Goal: Task Accomplishment & Management: Use online tool/utility

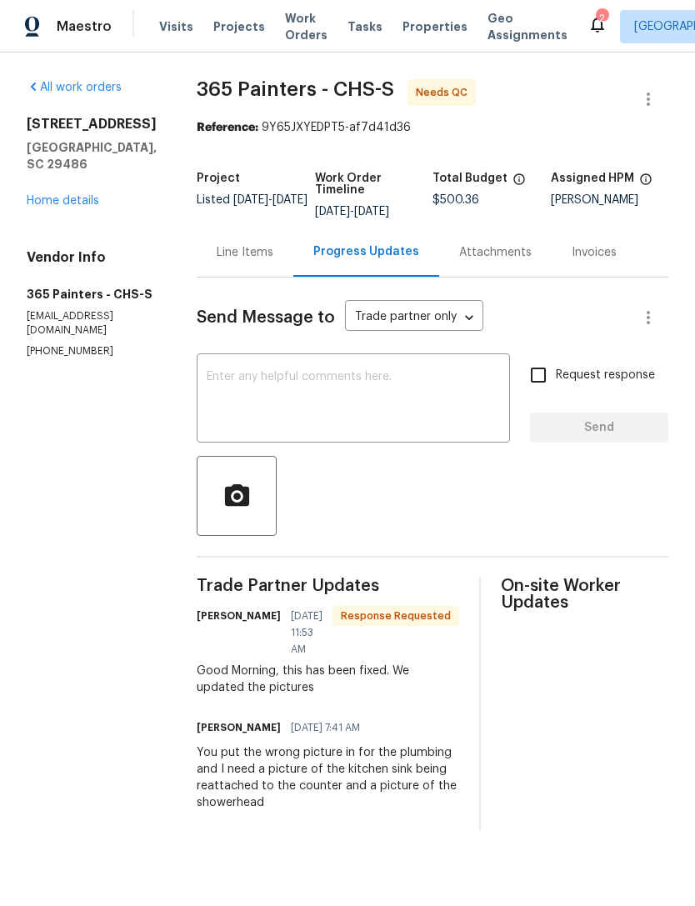
click at [234, 255] on div "Line Items" at bounding box center [245, 252] width 57 height 17
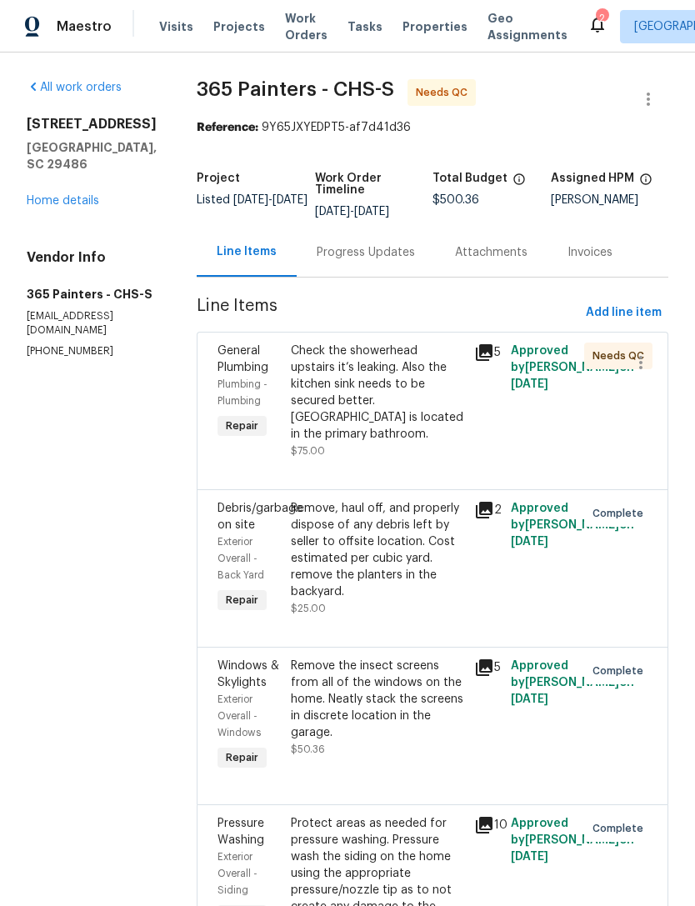
click at [393, 372] on div "Check the showerhead upstairs it’s leaking. Also the kitchen sink needs to be s…" at bounding box center [377, 392] width 173 height 100
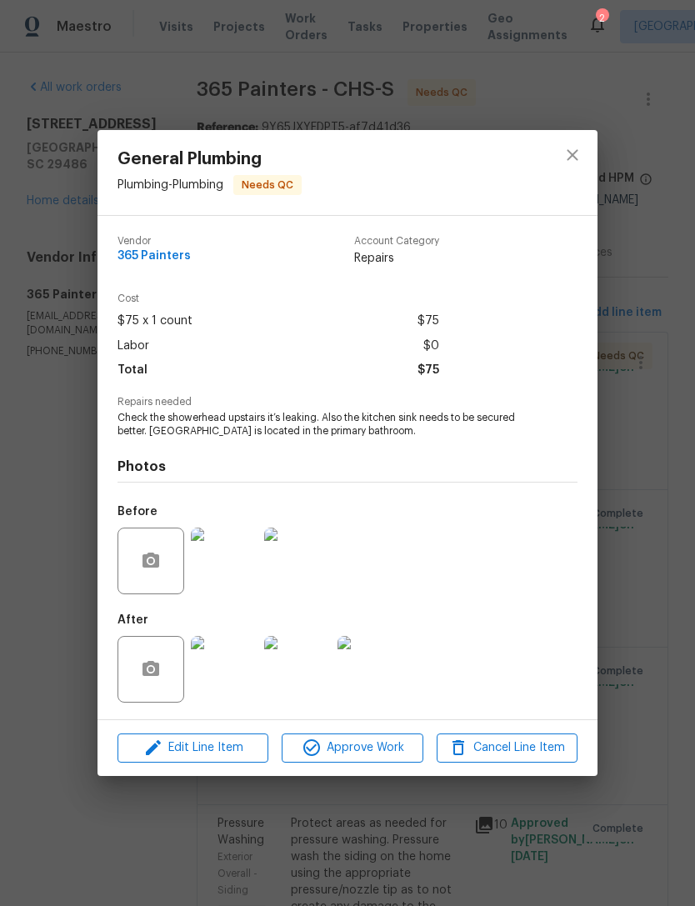
click at [385, 664] on img at bounding box center [370, 669] width 67 height 67
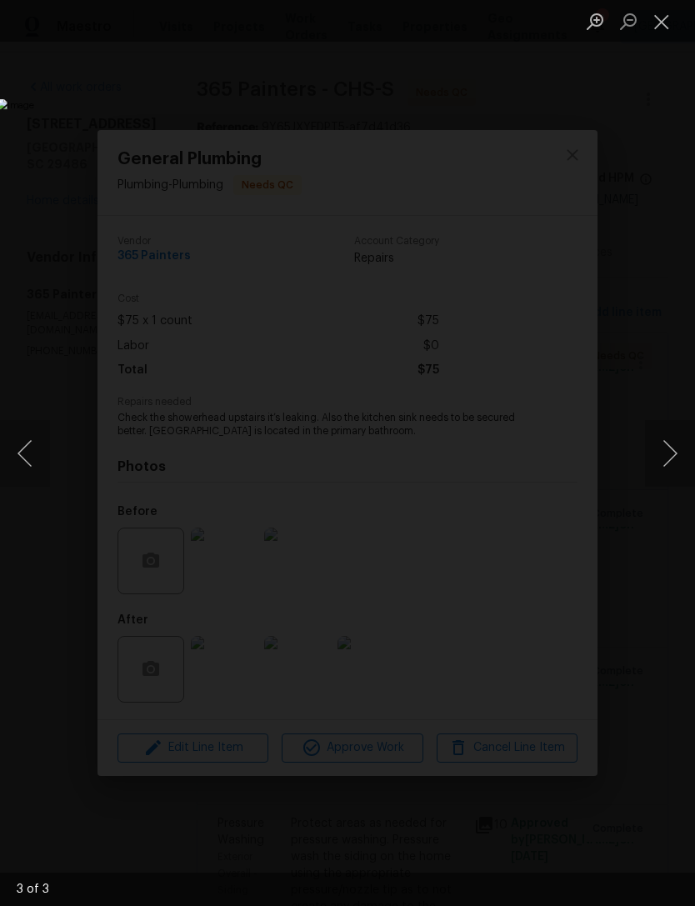
click at [656, 34] on button "Close lightbox" at bounding box center [661, 21] width 33 height 29
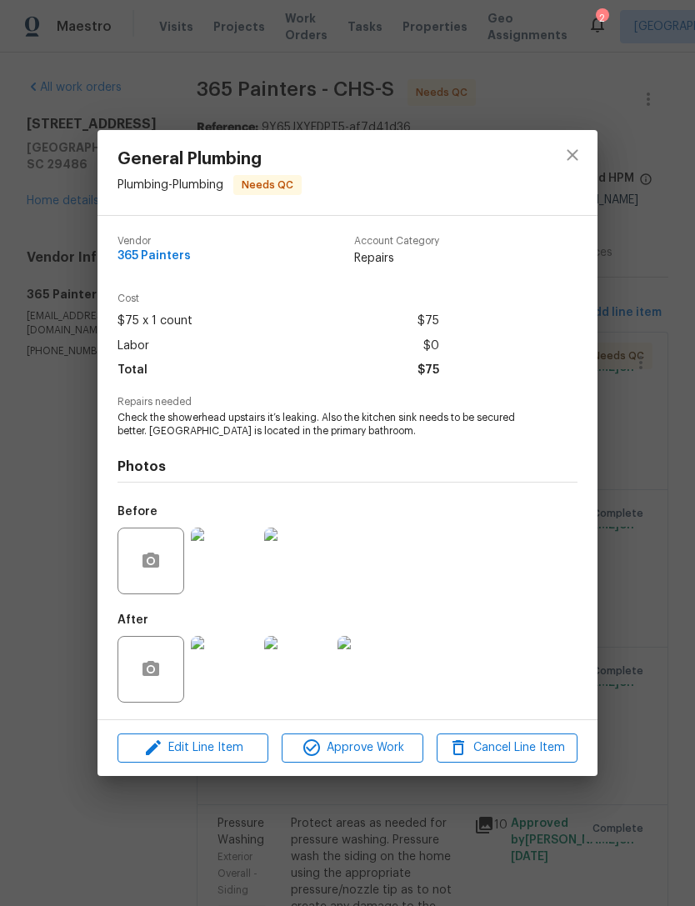
click at [243, 669] on img at bounding box center [224, 669] width 67 height 67
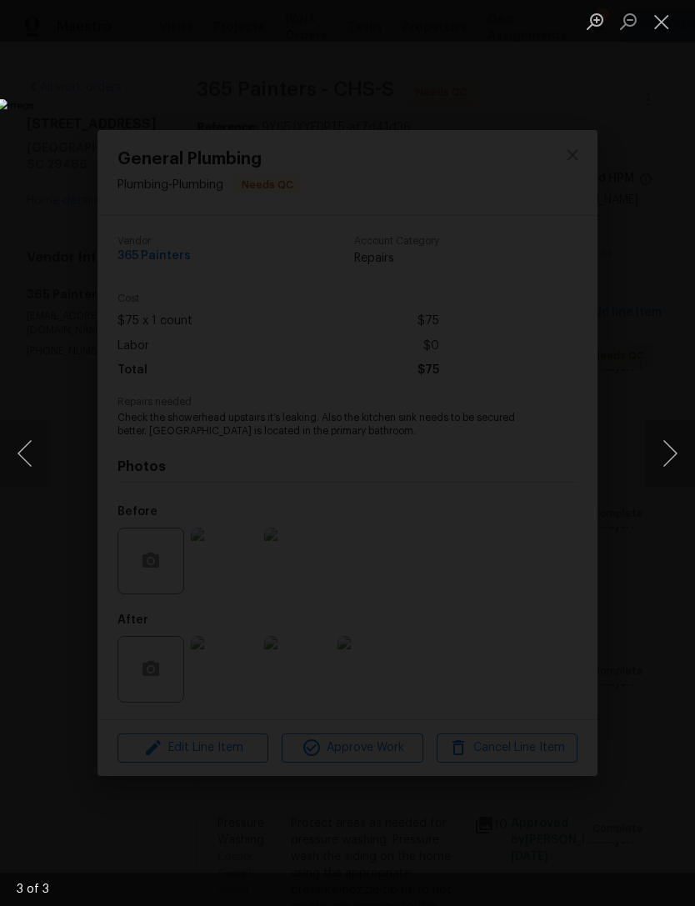
click at [665, 30] on button "Close lightbox" at bounding box center [661, 21] width 33 height 29
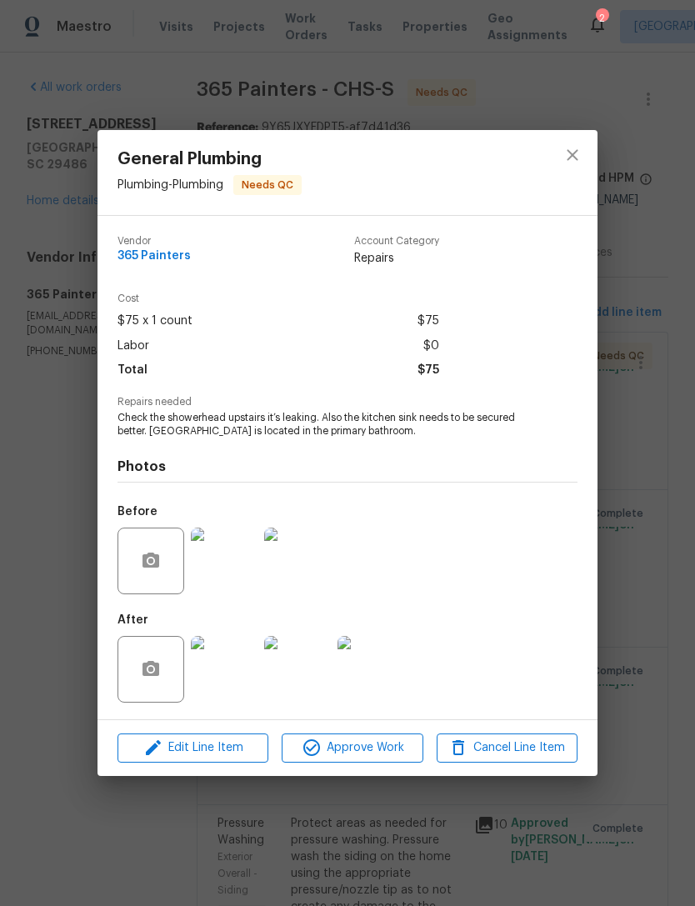
click at [222, 666] on img at bounding box center [224, 669] width 67 height 67
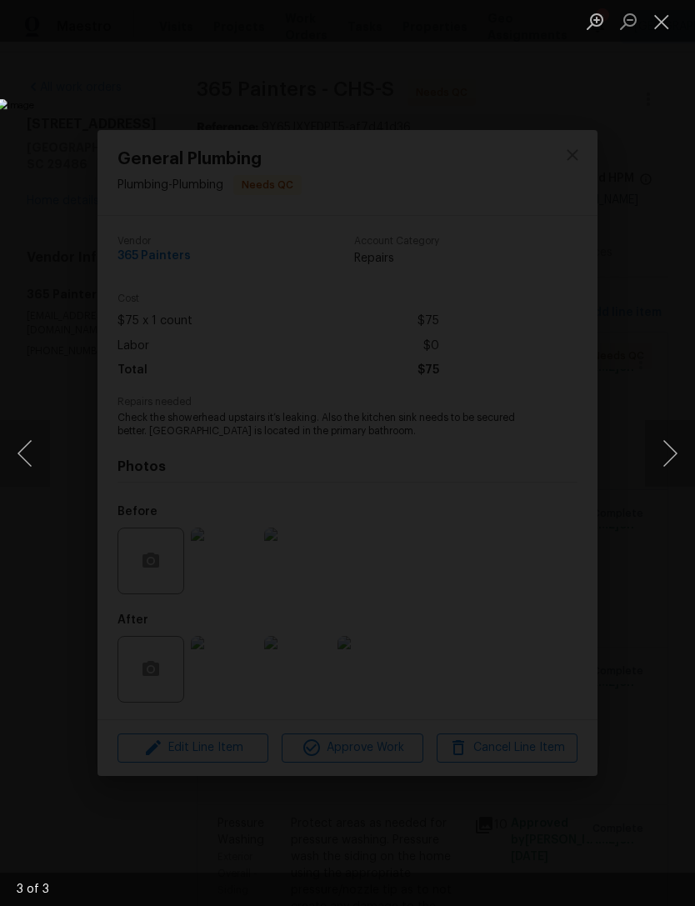
click at [668, 450] on button "Next image" at bounding box center [670, 453] width 50 height 67
click at [668, 447] on button "Next image" at bounding box center [670, 453] width 50 height 67
click at [651, 21] on button "Close lightbox" at bounding box center [661, 21] width 33 height 29
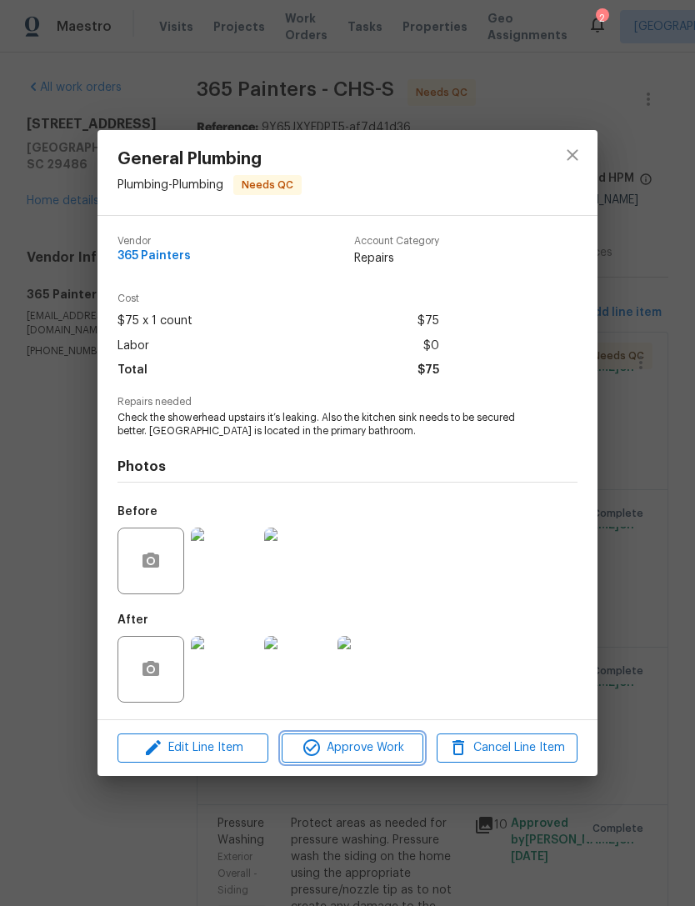
click at [383, 750] on span "Approve Work" at bounding box center [352, 747] width 131 height 21
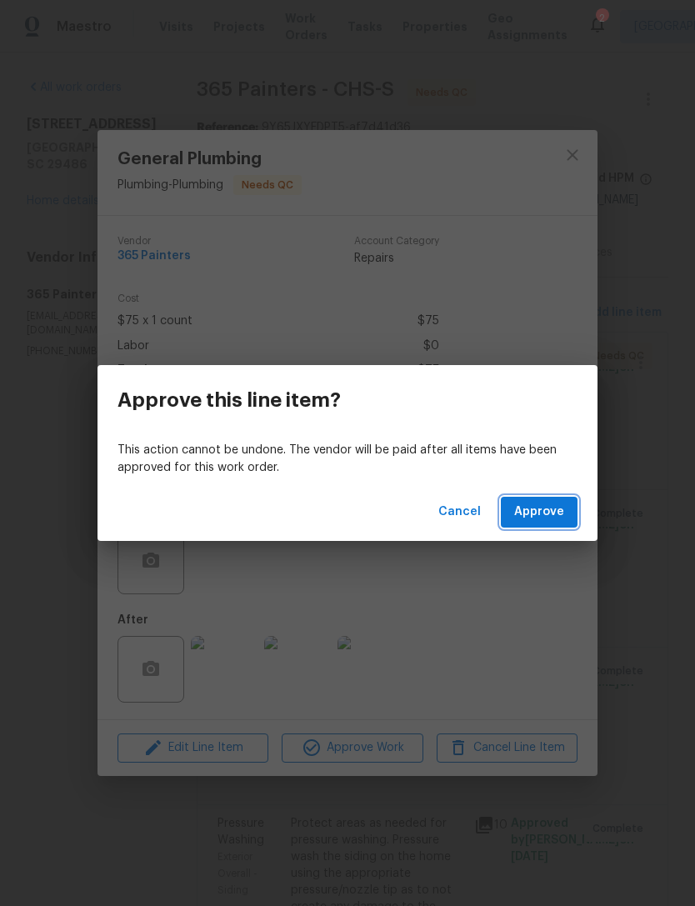
click at [533, 514] on span "Approve" at bounding box center [539, 512] width 50 height 21
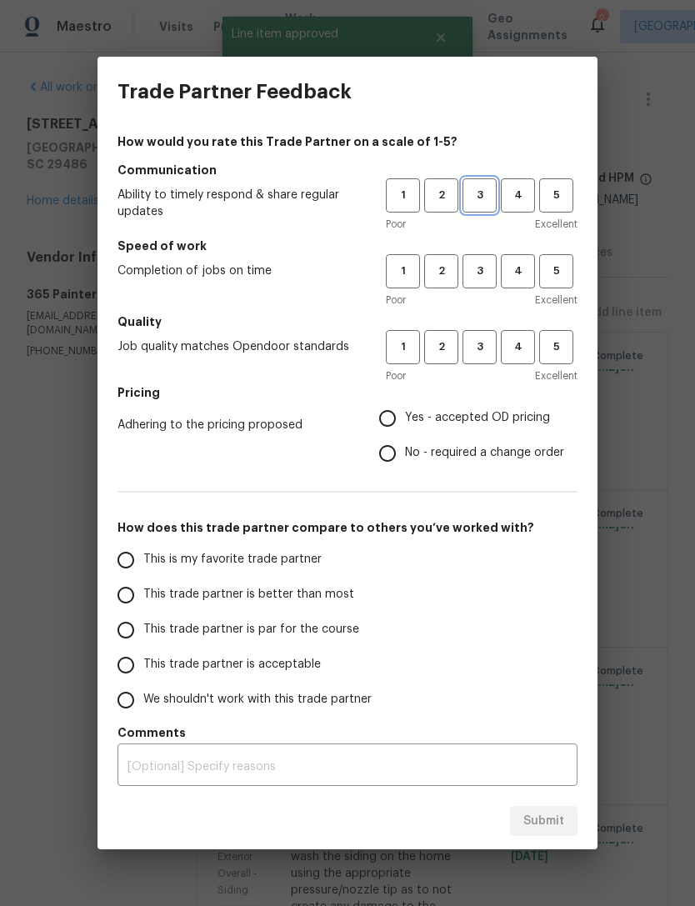
click at [485, 198] on span "3" at bounding box center [479, 195] width 31 height 19
click at [482, 272] on span "3" at bounding box center [479, 271] width 31 height 19
click at [491, 350] on span "3" at bounding box center [479, 346] width 31 height 19
click at [384, 417] on input "Yes - accepted OD pricing" at bounding box center [387, 418] width 35 height 35
radio input "true"
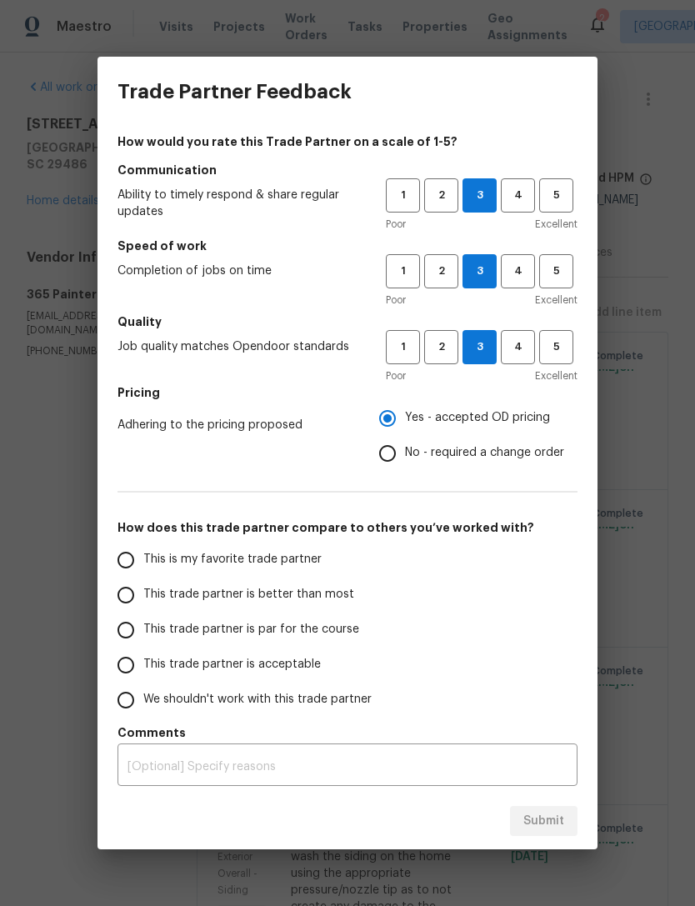
click at [138, 595] on input "This trade partner is better than most" at bounding box center [125, 594] width 35 height 35
click at [559, 828] on span "Submit" at bounding box center [543, 821] width 41 height 21
radio input "true"
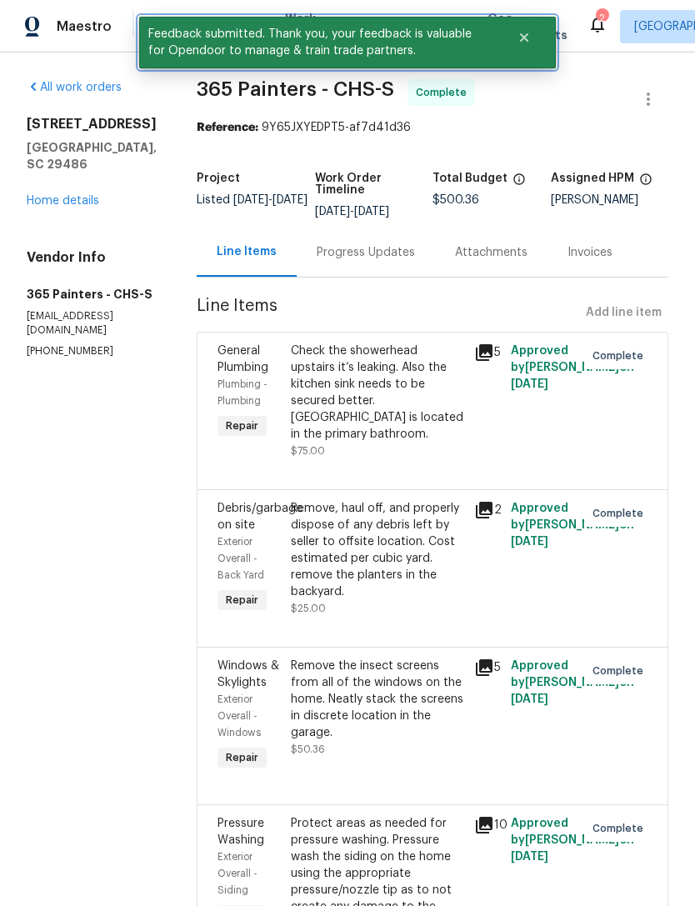
click at [524, 34] on icon "Close" at bounding box center [523, 37] width 13 height 13
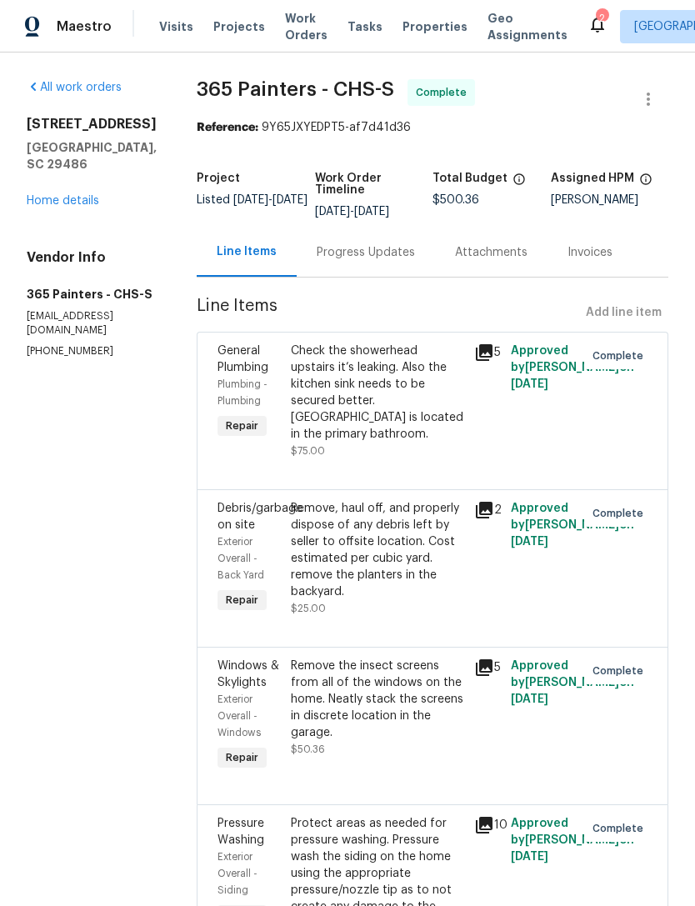
click at [304, 27] on span "Work Orders" at bounding box center [306, 26] width 42 height 33
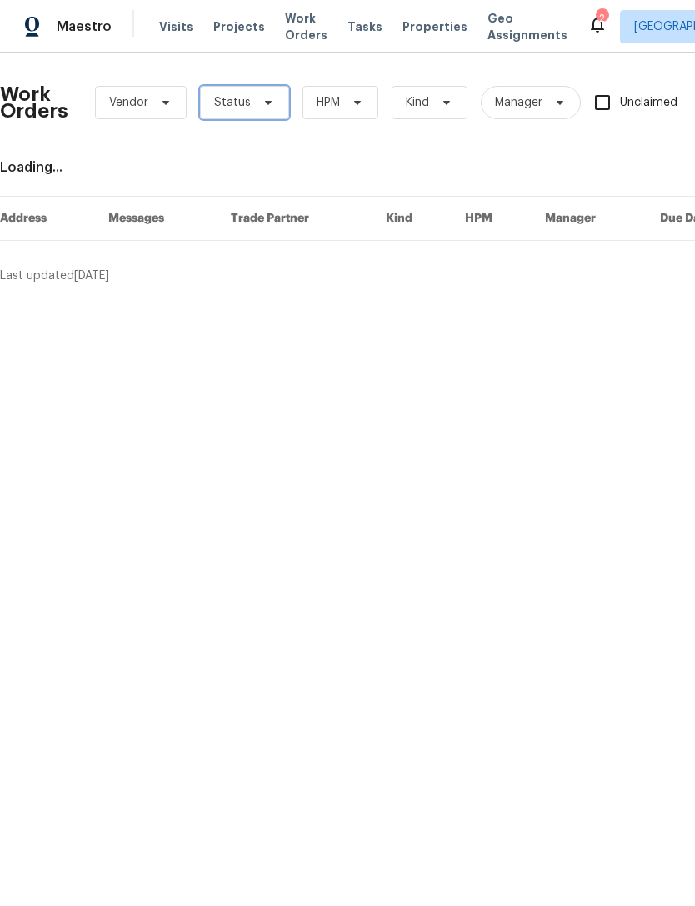
click at [267, 105] on icon at bounding box center [268, 102] width 13 height 13
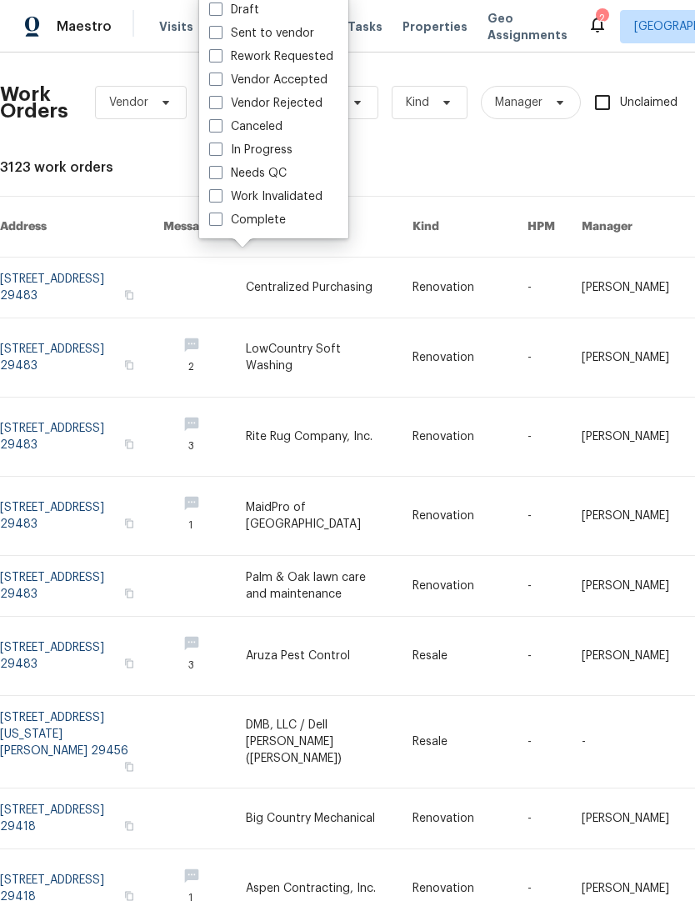
click at [218, 176] on span at bounding box center [215, 172] width 13 height 13
click at [218, 176] on input "Needs QC" at bounding box center [214, 170] width 11 height 11
checkbox input "true"
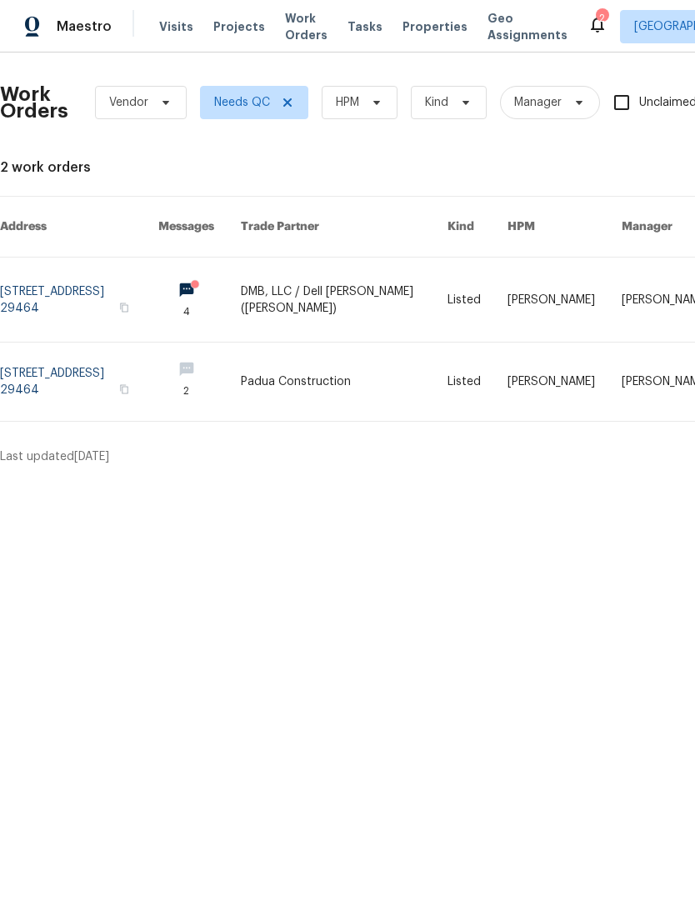
click at [168, 27] on span "Visits" at bounding box center [176, 26] width 34 height 17
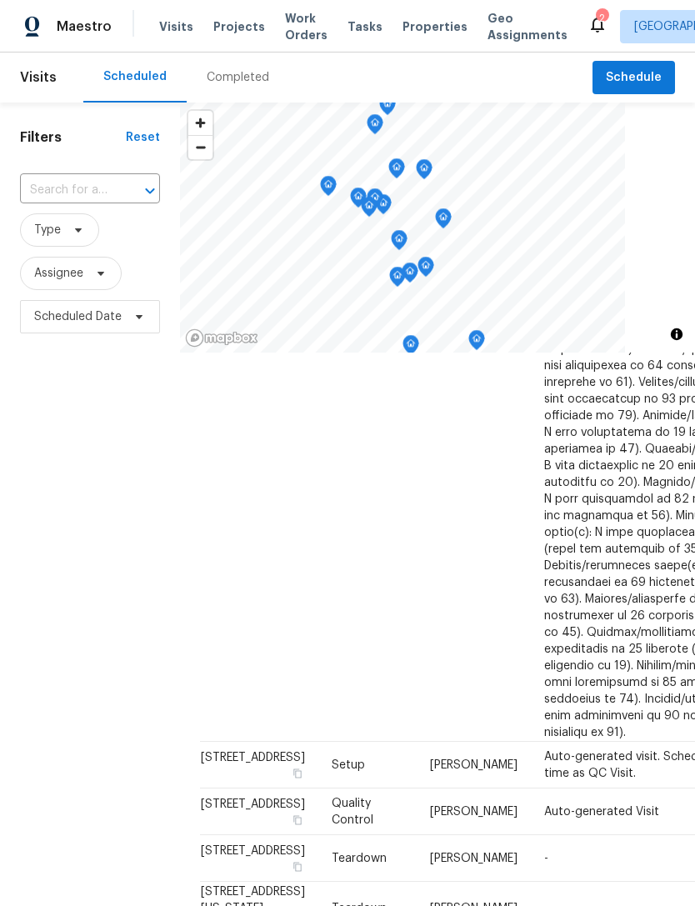
scroll to position [1507, 0]
